Goal: Task Accomplishment & Management: Use online tool/utility

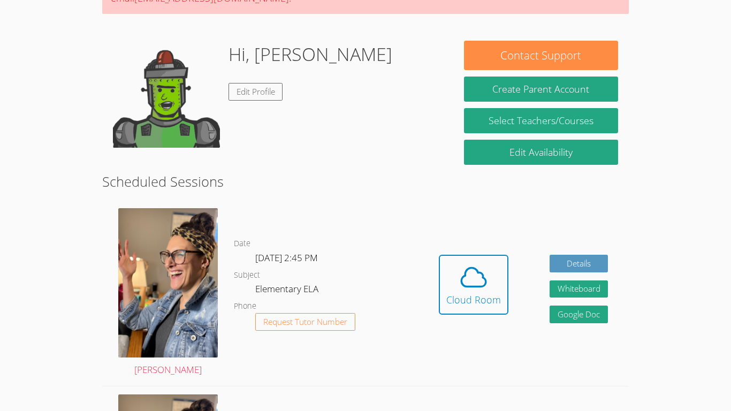
scroll to position [136, 0]
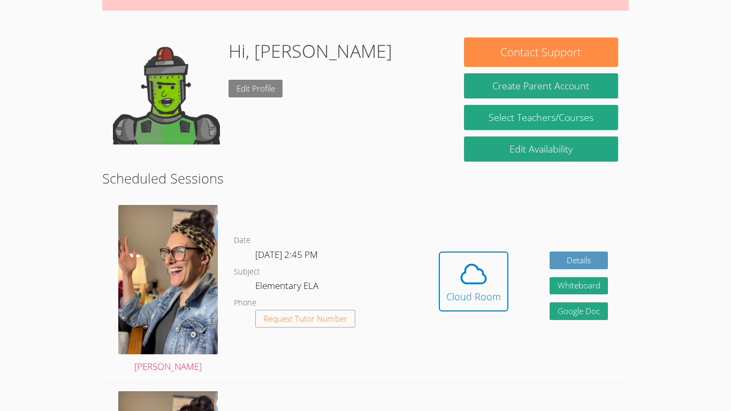
click at [271, 84] on link "Edit Profile" at bounding box center [256, 89] width 55 height 18
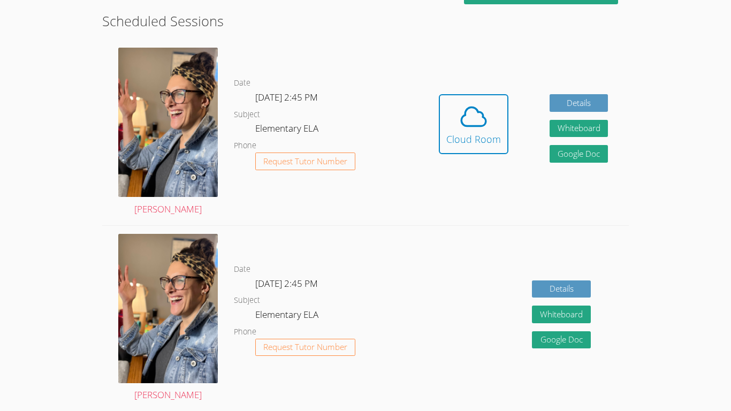
scroll to position [208, 0]
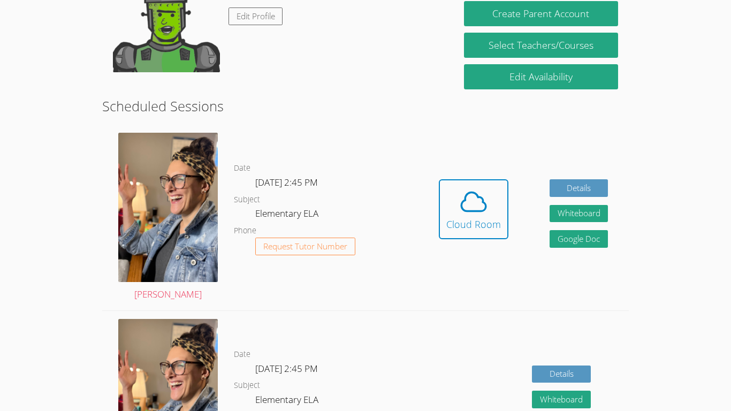
click at [299, 330] on div "Date Wed Oct 1, 2:45 PM Subject Elementary ELA Phone Request Tutor Number" at bounding box center [326, 404] width 184 height 186
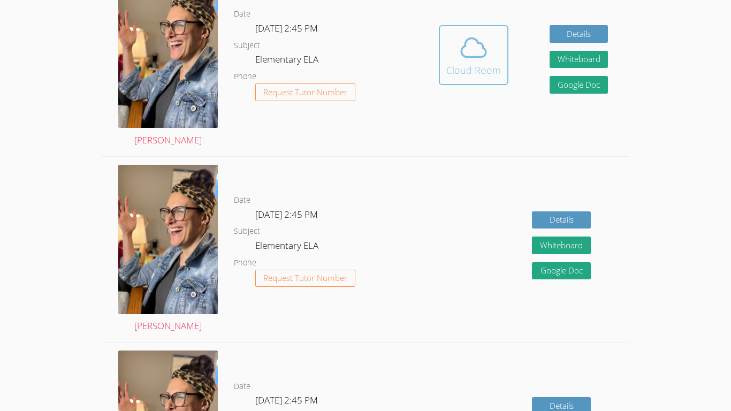
scroll to position [363, 0]
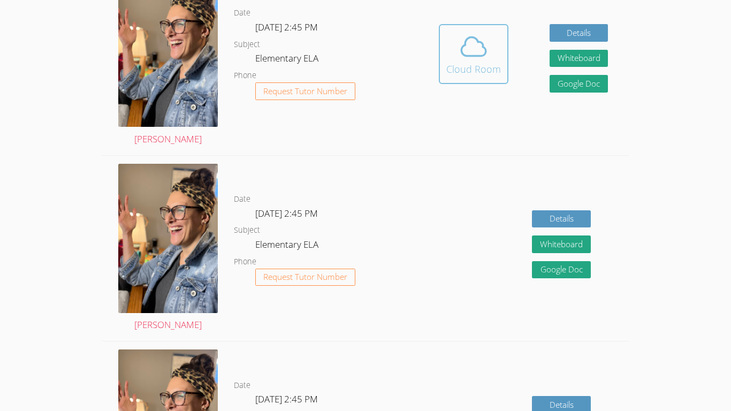
click at [483, 72] on div "Cloud Room" at bounding box center [473, 69] width 55 height 15
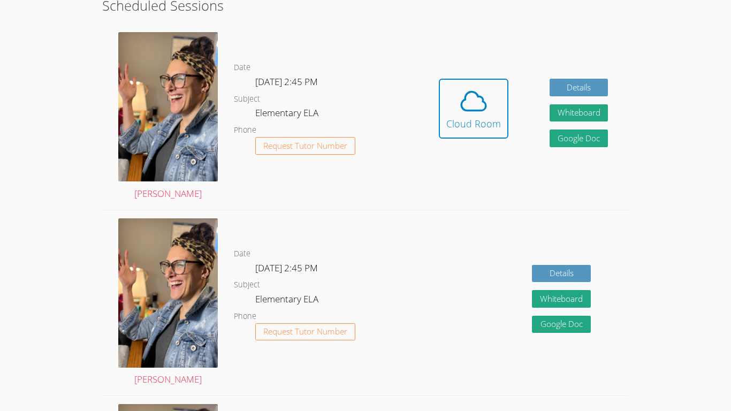
scroll to position [305, 0]
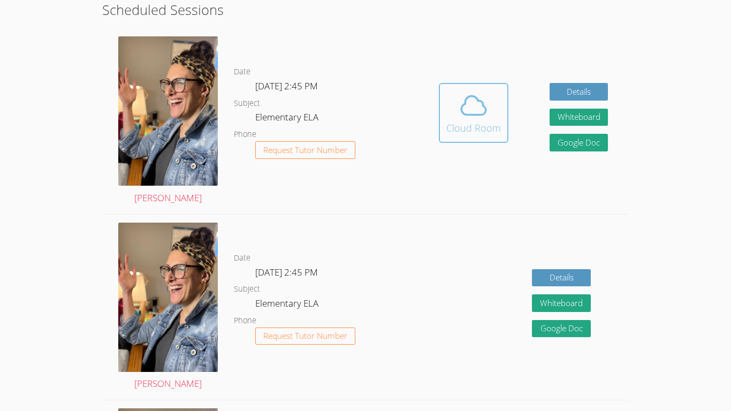
click at [457, 113] on span at bounding box center [473, 105] width 55 height 30
click at [502, 132] on button "Cloud Room" at bounding box center [474, 113] width 70 height 60
click at [489, 104] on span at bounding box center [473, 105] width 55 height 30
click at [459, 105] on icon at bounding box center [474, 105] width 30 height 30
click at [450, 127] on div "Cloud Room" at bounding box center [473, 127] width 55 height 15
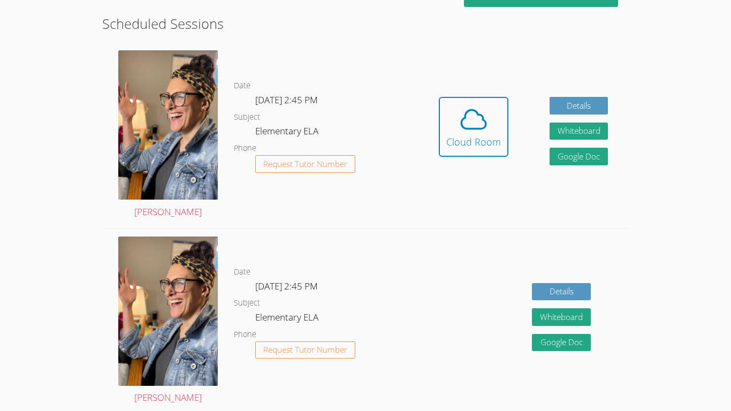
scroll to position [294, 0]
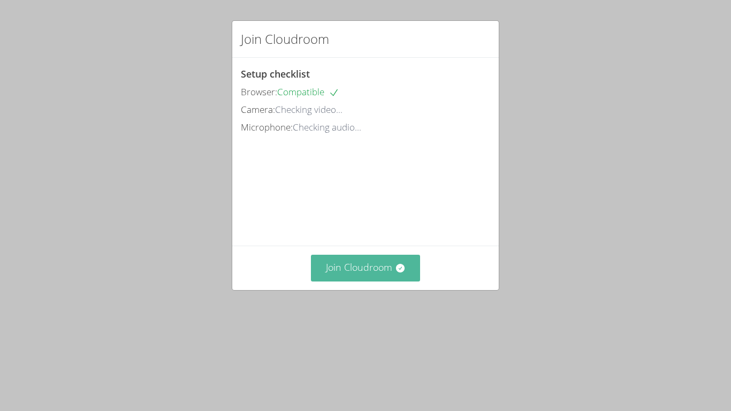
click at [339, 281] on button "Join Cloudroom" at bounding box center [366, 268] width 110 height 26
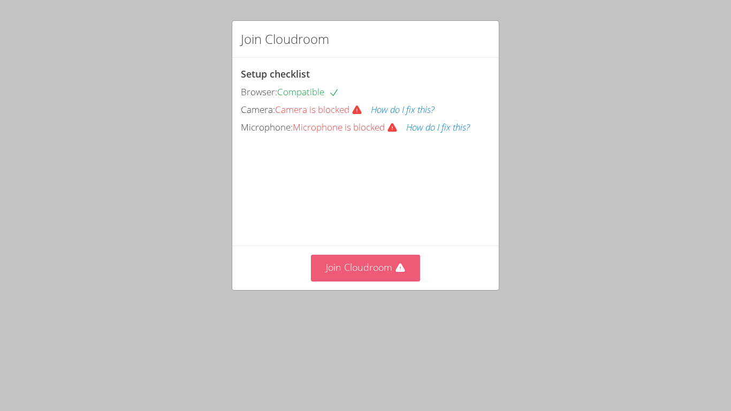
click at [352, 281] on button "Join Cloudroom" at bounding box center [366, 268] width 110 height 26
click at [379, 281] on button "Join Cloudroom" at bounding box center [366, 268] width 110 height 26
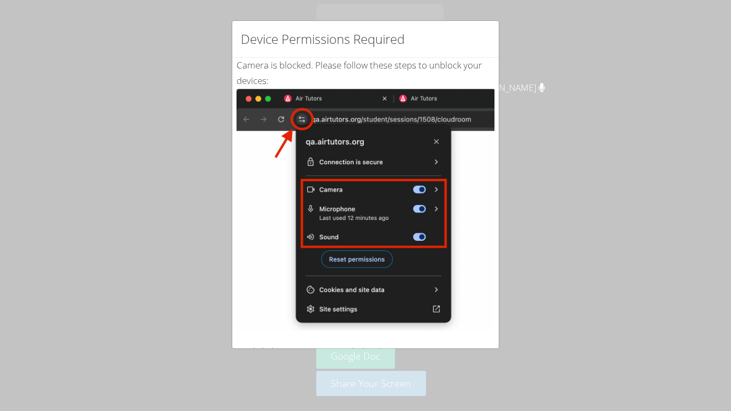
click at [57, 52] on div "Device Permissions Required Camera is blocked . Please follow these steps to un…" at bounding box center [365, 205] width 731 height 411
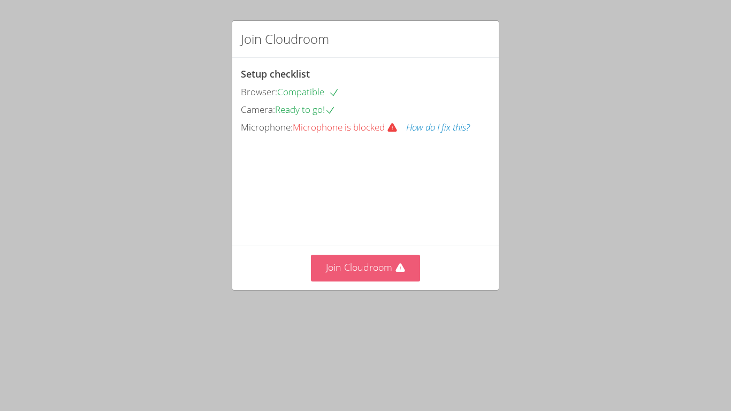
click at [355, 281] on button "Join Cloudroom" at bounding box center [366, 268] width 110 height 26
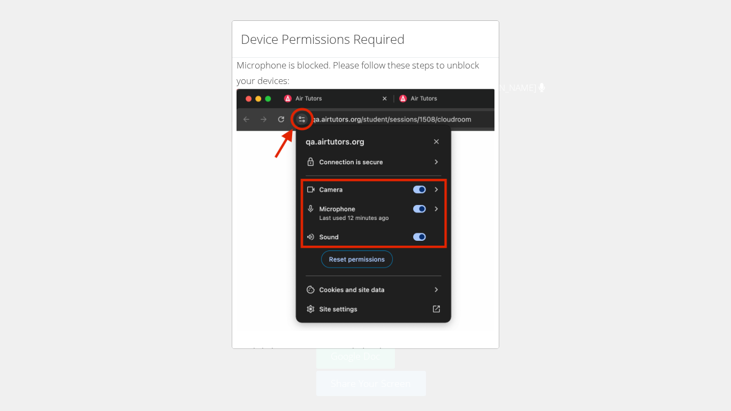
click at [186, 196] on div "Device Permissions Required Microphone is blocked . Please follow these steps t…" at bounding box center [365, 205] width 731 height 411
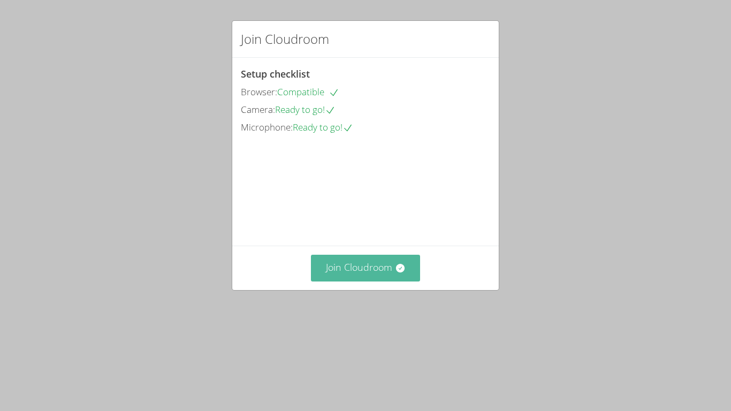
click at [386, 281] on button "Join Cloudroom" at bounding box center [366, 268] width 110 height 26
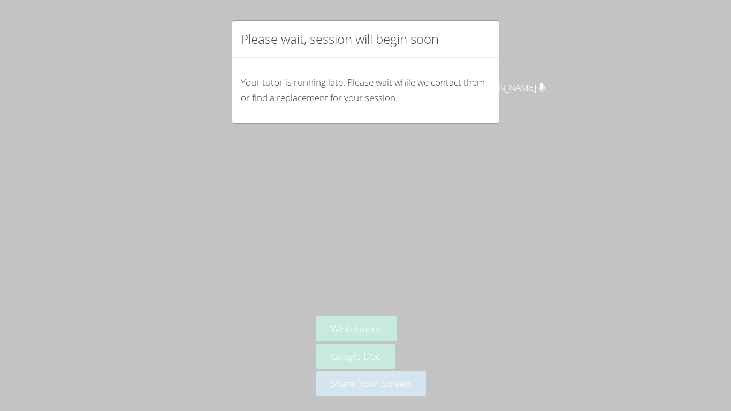
click at [527, 127] on div "Please wait, session will begin soon Your tutor is running late. Please wait wh…" at bounding box center [365, 205] width 731 height 411
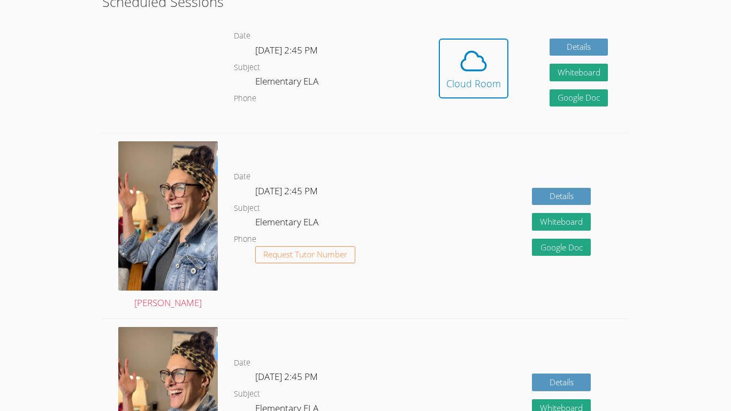
scroll to position [312, 0]
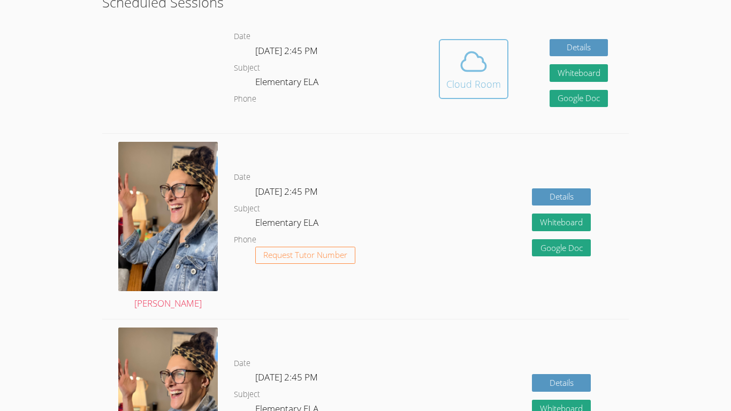
click at [490, 75] on span at bounding box center [473, 62] width 55 height 30
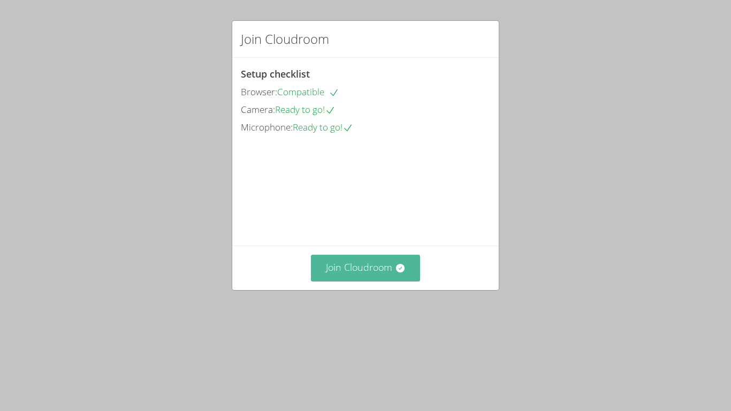
click at [355, 281] on button "Join Cloudroom" at bounding box center [366, 268] width 110 height 26
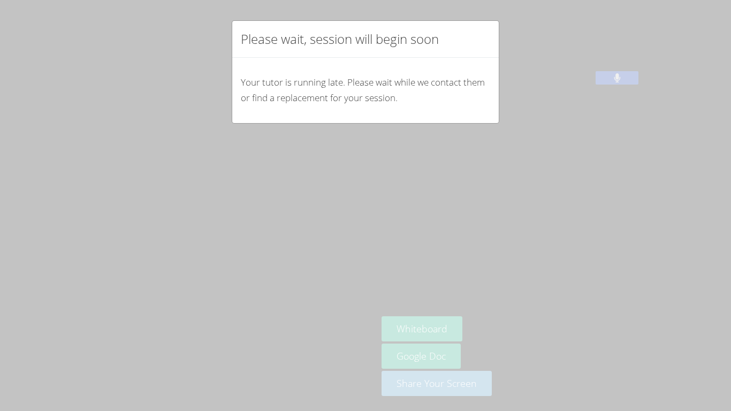
click at [324, 325] on div "Please wait, session will begin soon Your tutor is running late. Please wait wh…" at bounding box center [365, 205] width 731 height 411
click at [385, 87] on p "Your tutor is running late. Please wait while we contact them or find a replace…" at bounding box center [365, 90] width 249 height 31
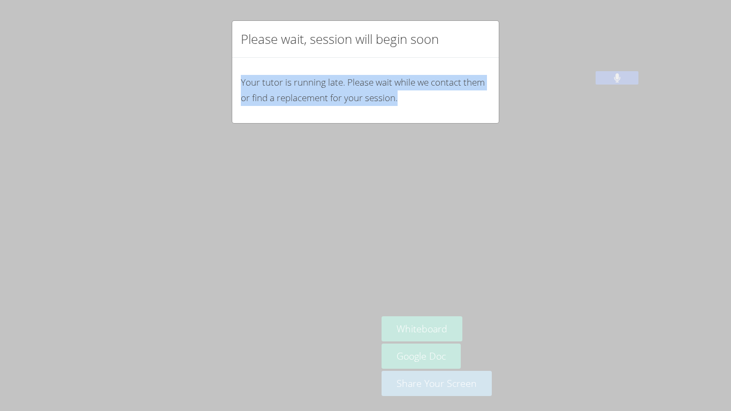
drag, startPoint x: 240, startPoint y: 82, endPoint x: 511, endPoint y: 155, distance: 280.3
click at [511, 155] on div "Please wait, session will begin soon Your tutor is running late. Please wait wh…" at bounding box center [365, 205] width 731 height 411
click at [503, 130] on div "Please wait, session will begin soon Your tutor is running late. Please wait wh…" at bounding box center [365, 205] width 731 height 411
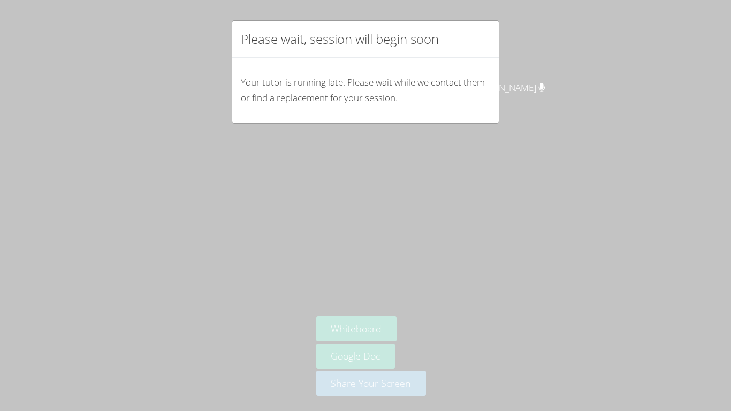
click at [522, 120] on div "Please wait, session will begin soon Your tutor is running late. Please wait wh…" at bounding box center [365, 205] width 731 height 411
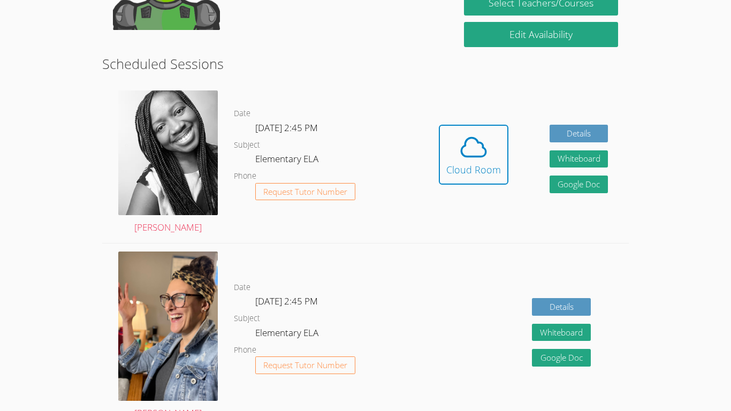
scroll to position [213, 0]
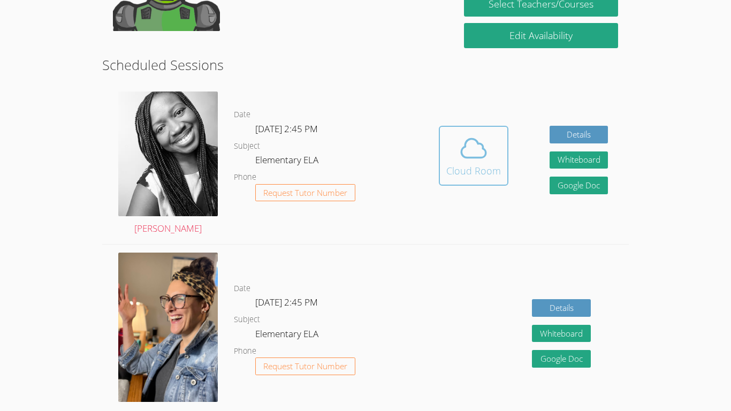
click at [472, 148] on icon at bounding box center [474, 148] width 30 height 30
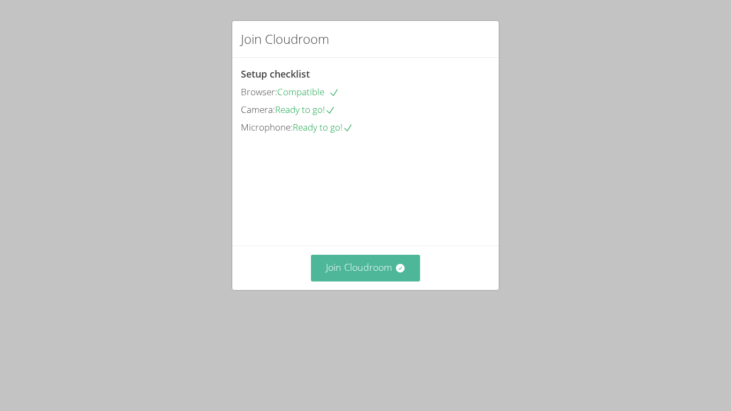
click at [353, 281] on button "Join Cloudroom" at bounding box center [366, 268] width 110 height 26
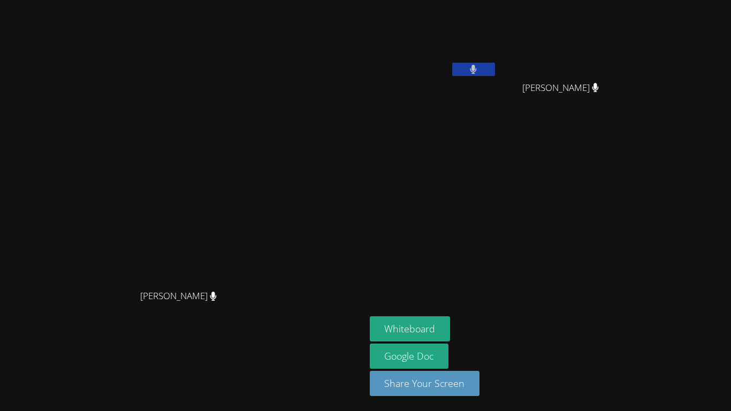
click at [477, 68] on icon at bounding box center [473, 69] width 6 height 9
click at [479, 70] on icon at bounding box center [473, 69] width 11 height 9
click at [477, 70] on icon at bounding box center [473, 69] width 7 height 9
click at [451, 324] on button "Whiteboard" at bounding box center [410, 328] width 81 height 25
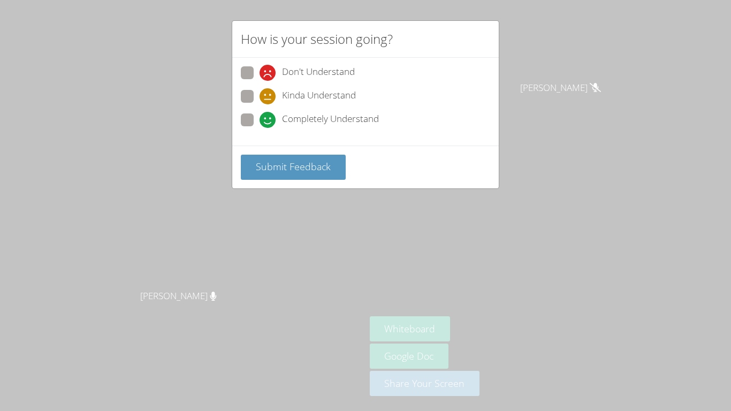
click at [260, 104] on span at bounding box center [260, 104] width 0 height 0
click at [260, 93] on input "Kinda Understand" at bounding box center [264, 94] width 9 height 9
radio input "true"
click at [309, 172] on span "Submit Feedback" at bounding box center [293, 166] width 75 height 13
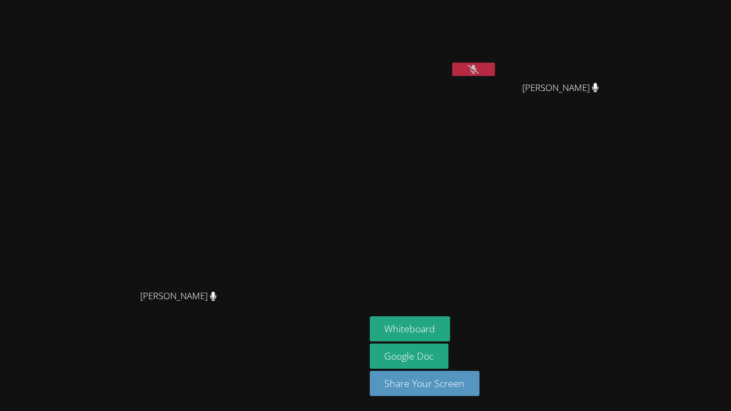
click at [479, 66] on icon at bounding box center [473, 69] width 11 height 9
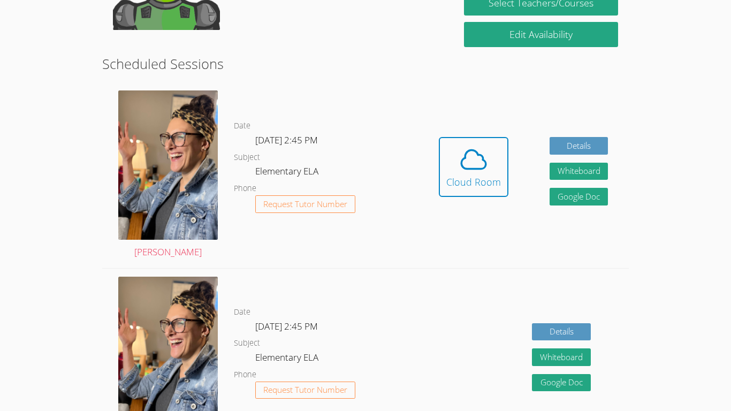
scroll to position [251, 0]
